Goal: Transaction & Acquisition: Purchase product/service

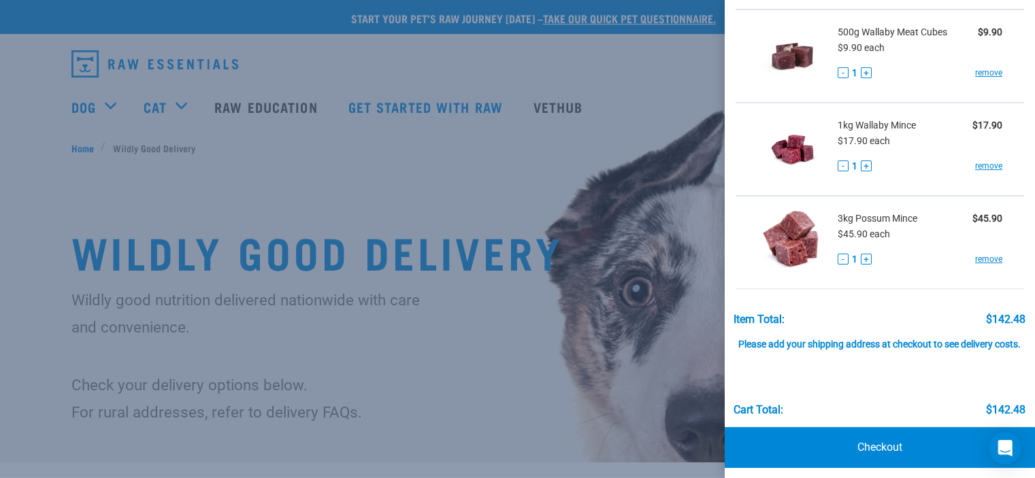
scroll to position [385, 0]
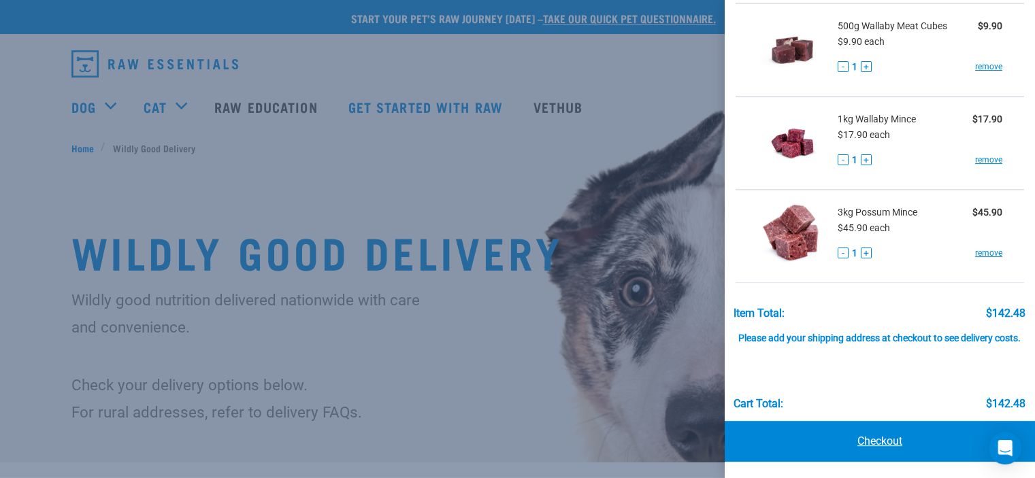
click at [876, 445] on link "Checkout" at bounding box center [880, 441] width 310 height 41
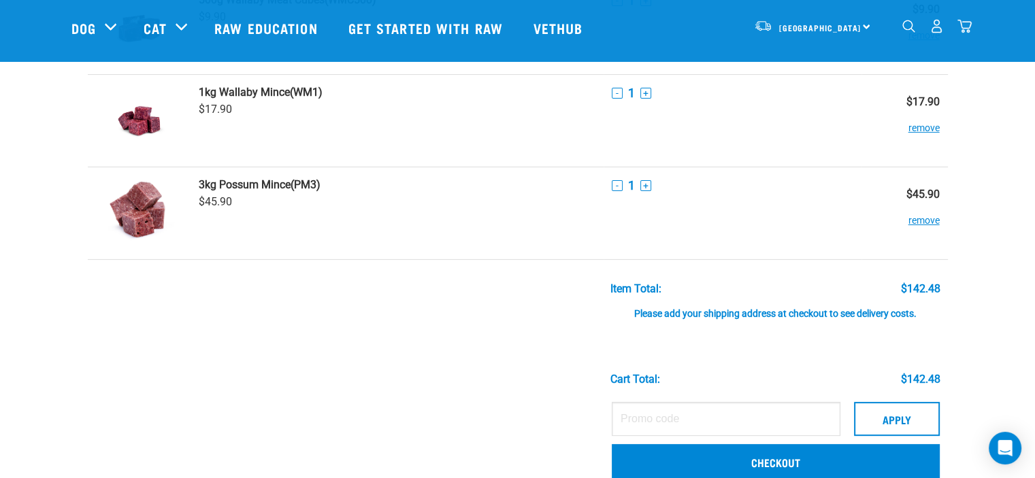
scroll to position [476, 0]
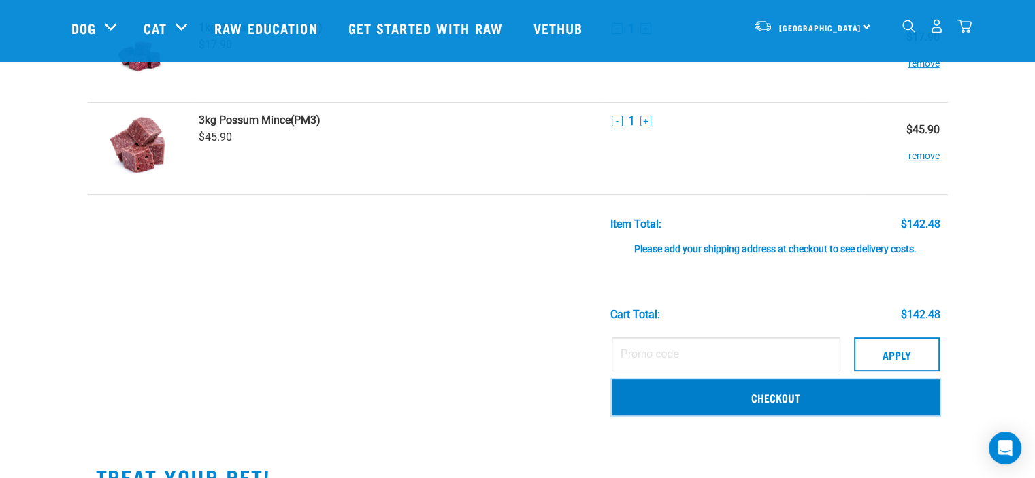
click at [786, 399] on link "Checkout" at bounding box center [776, 397] width 328 height 35
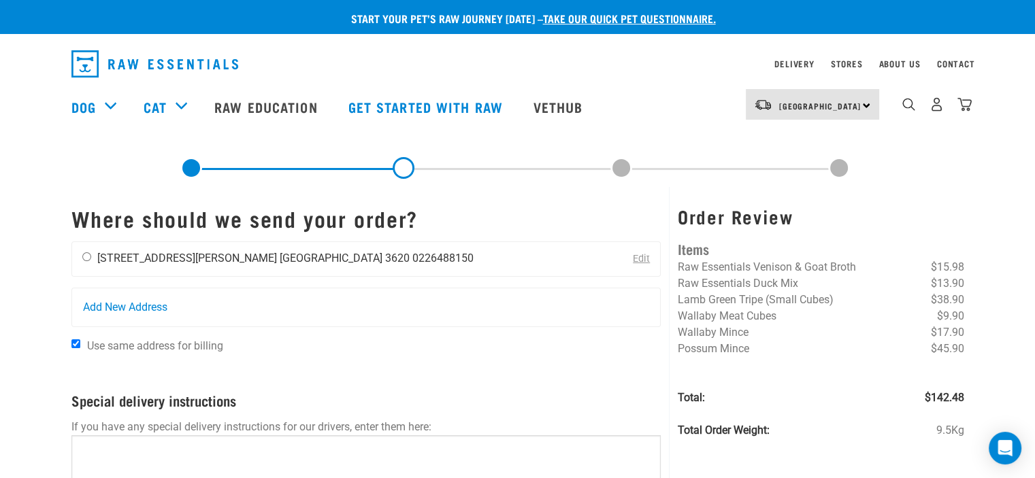
click at [87, 256] on input "radio" at bounding box center [86, 256] width 9 height 9
radio input "true"
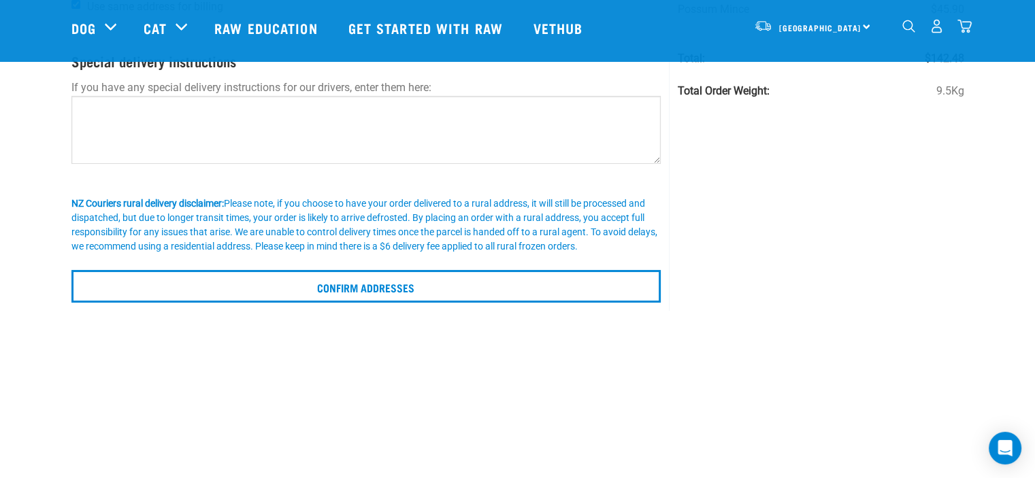
scroll to position [272, 0]
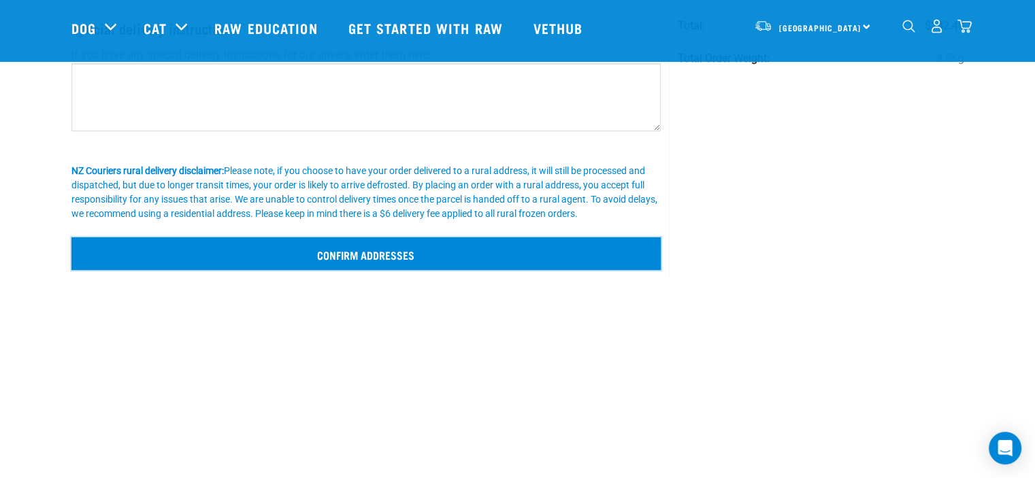
click at [396, 255] on input "Confirm addresses" at bounding box center [366, 254] width 590 height 33
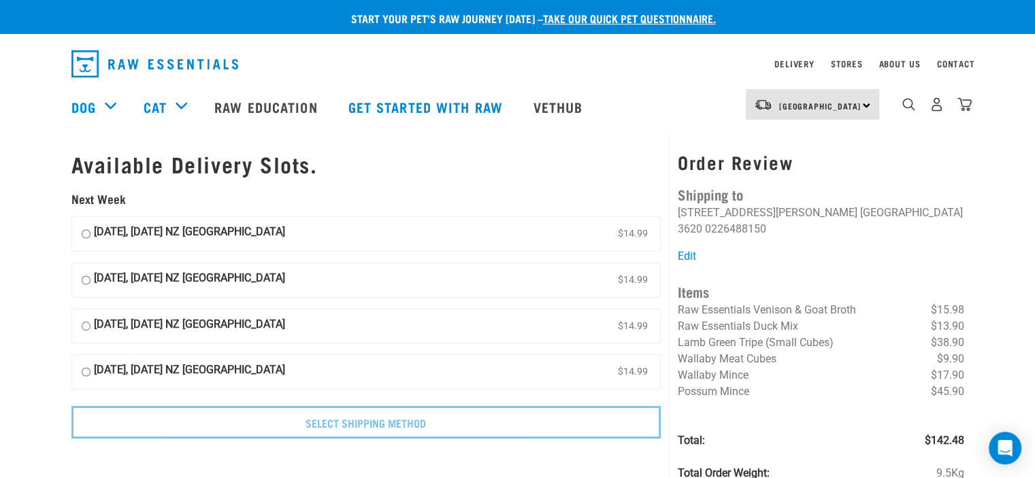
click at [85, 234] on input "30 September, Tuesday NZ Couriers North Island $14.99" at bounding box center [86, 234] width 9 height 20
radio input "true"
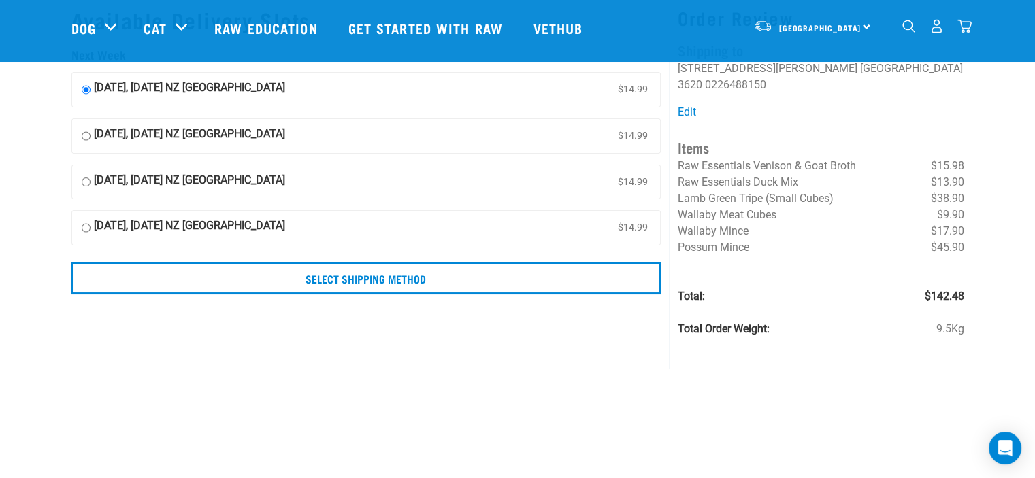
scroll to position [136, 0]
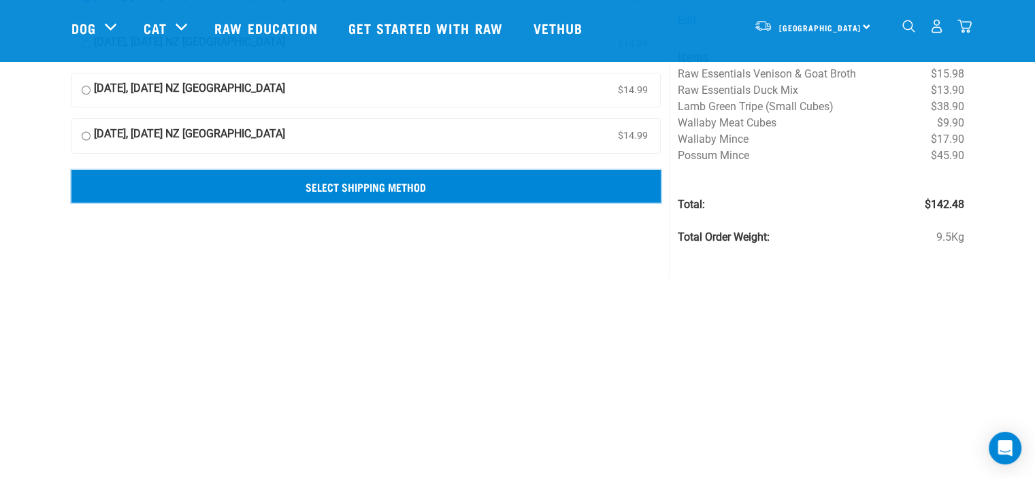
click at [400, 186] on input "Select Shipping Method" at bounding box center [366, 186] width 590 height 33
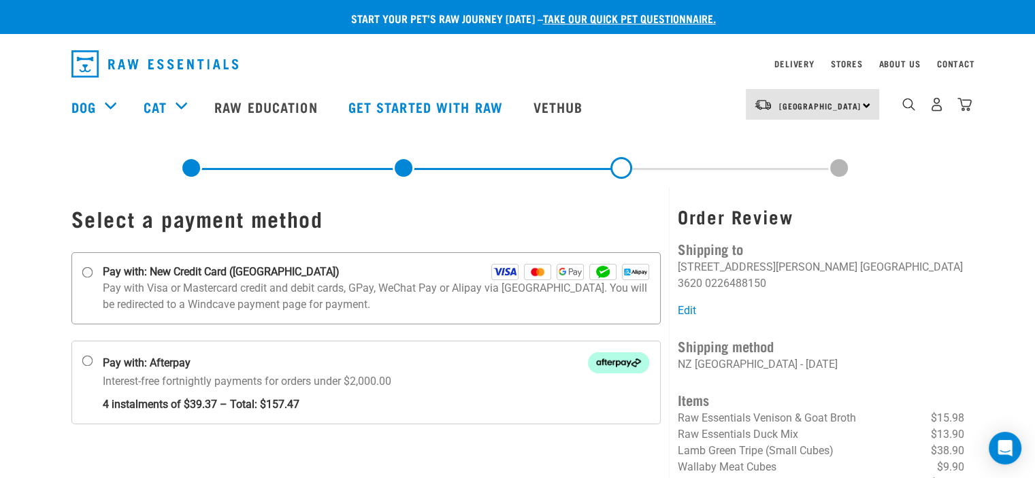
click at [85, 272] on input "Pay with: New Credit Card ([GEOGRAPHIC_DATA])" at bounding box center [87, 272] width 11 height 11
radio input "true"
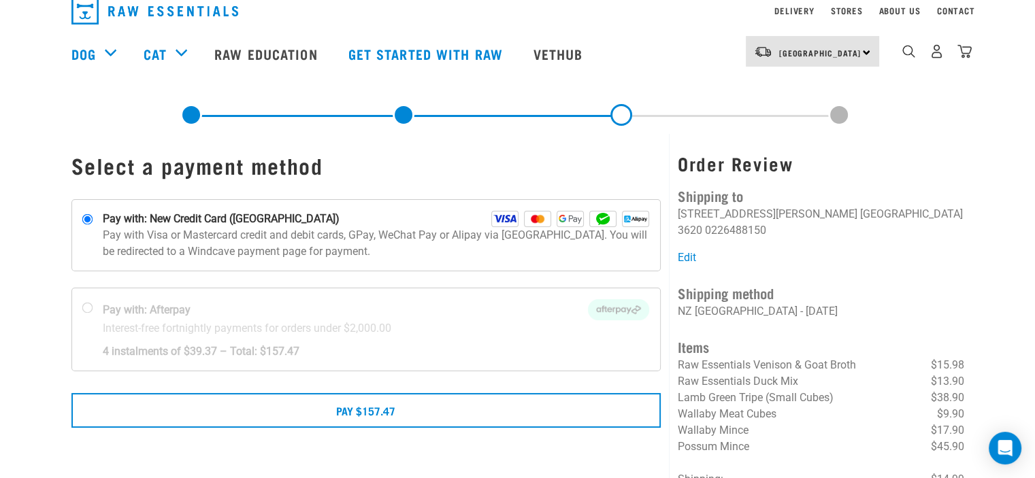
scroll to position [136, 0]
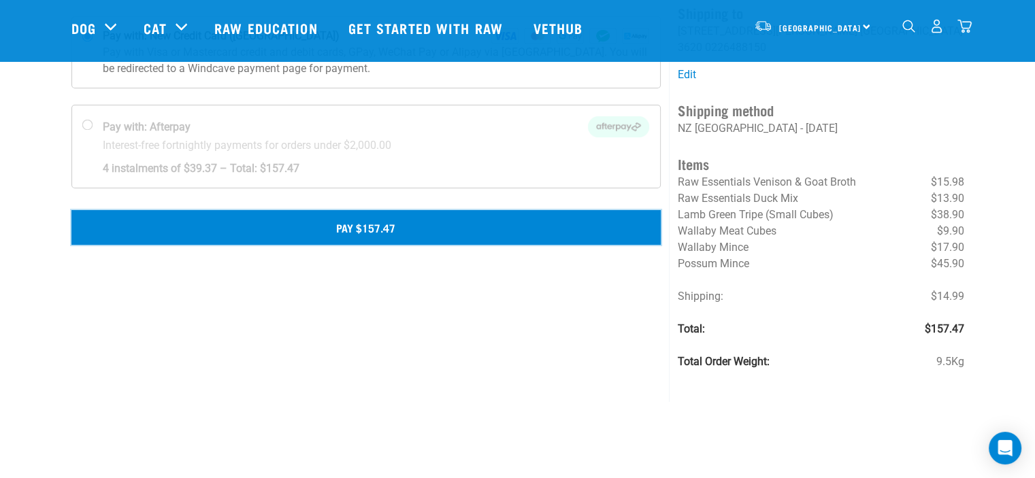
click at [378, 229] on button "Pay $157.47" at bounding box center [366, 227] width 590 height 34
